Goal: Check status: Check status

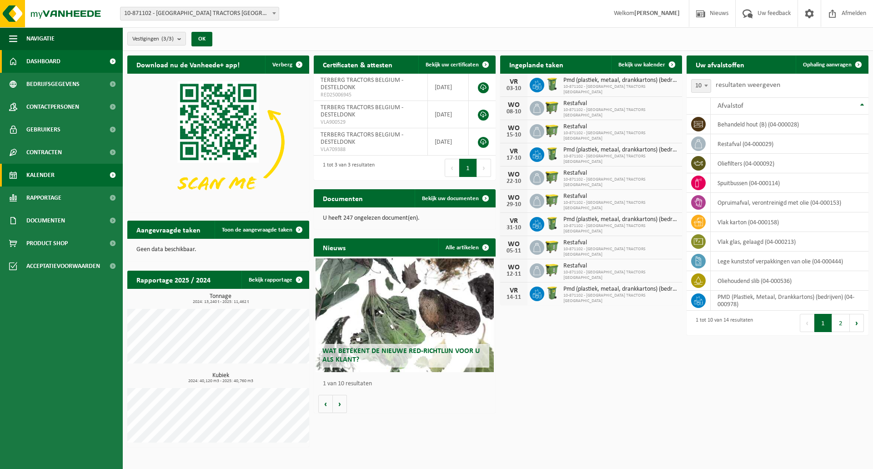
click at [50, 174] on span "Kalender" at bounding box center [40, 175] width 28 height 23
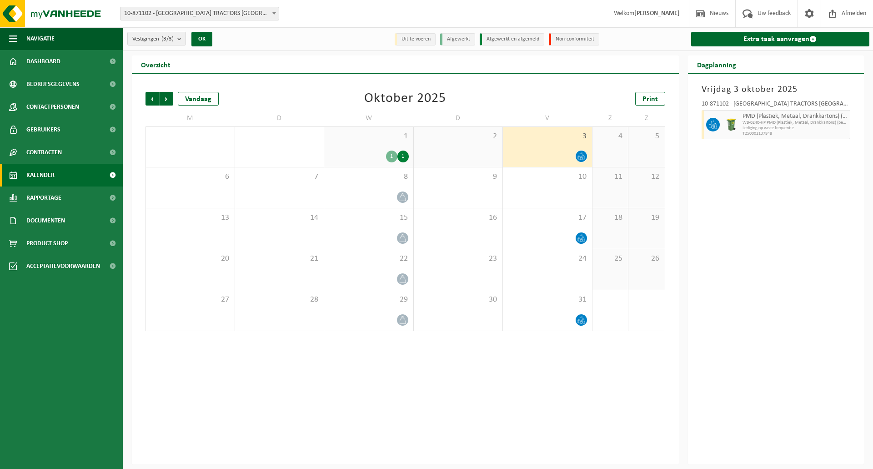
click at [543, 147] on div "3" at bounding box center [547, 147] width 89 height 40
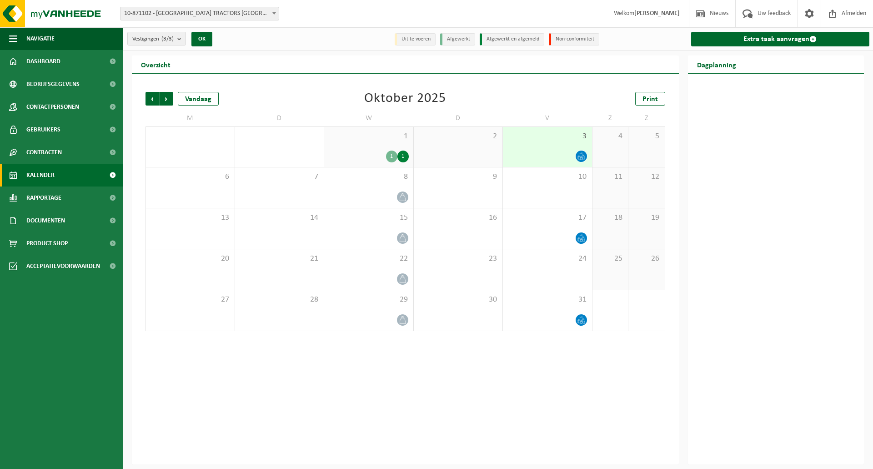
click at [589, 78] on div "Vorige Volgende Vandaag [DATE] Print M D W D V Z Z 29 30 1 1 1 2 3 4 5 6 7 8 9 …" at bounding box center [405, 269] width 547 height 391
